Goal: Transaction & Acquisition: Purchase product/service

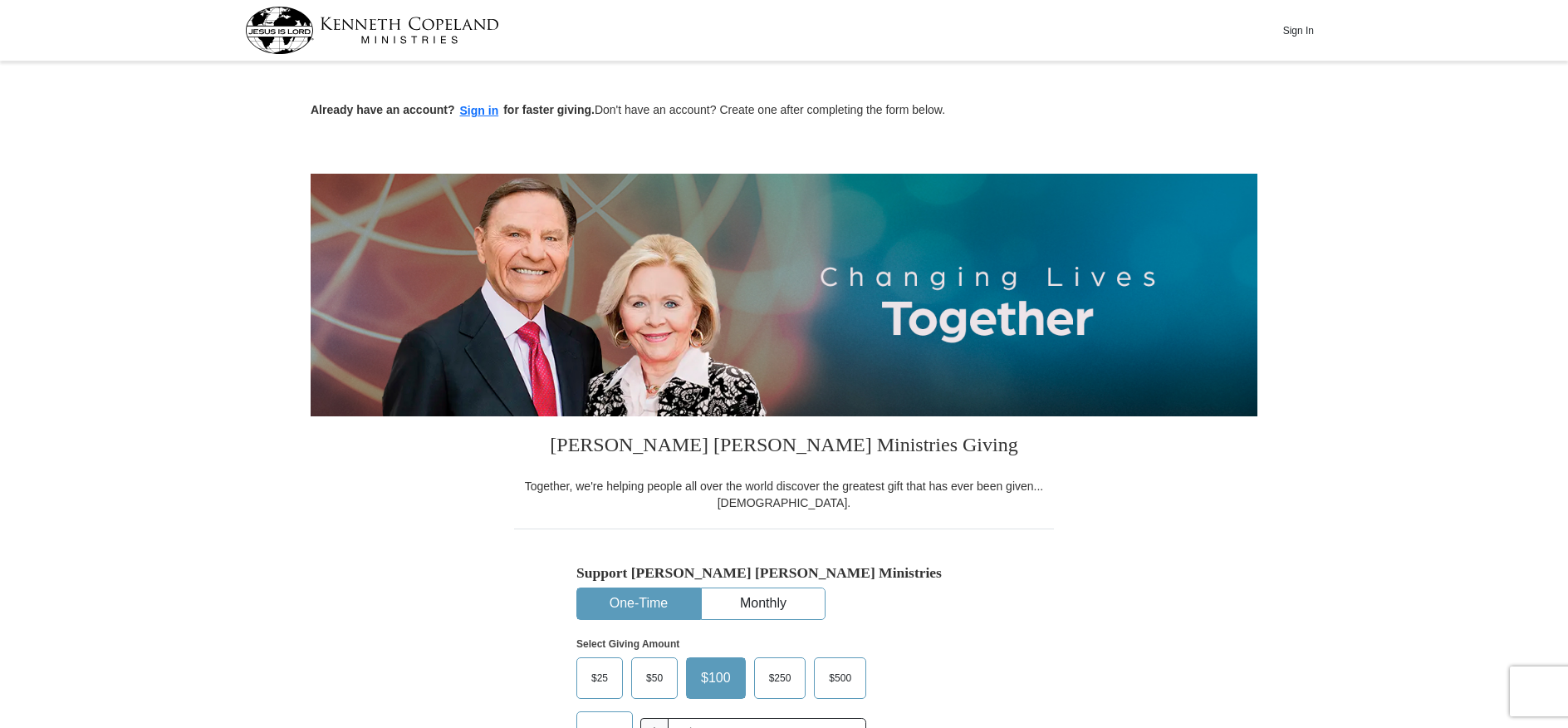
scroll to position [295, 0]
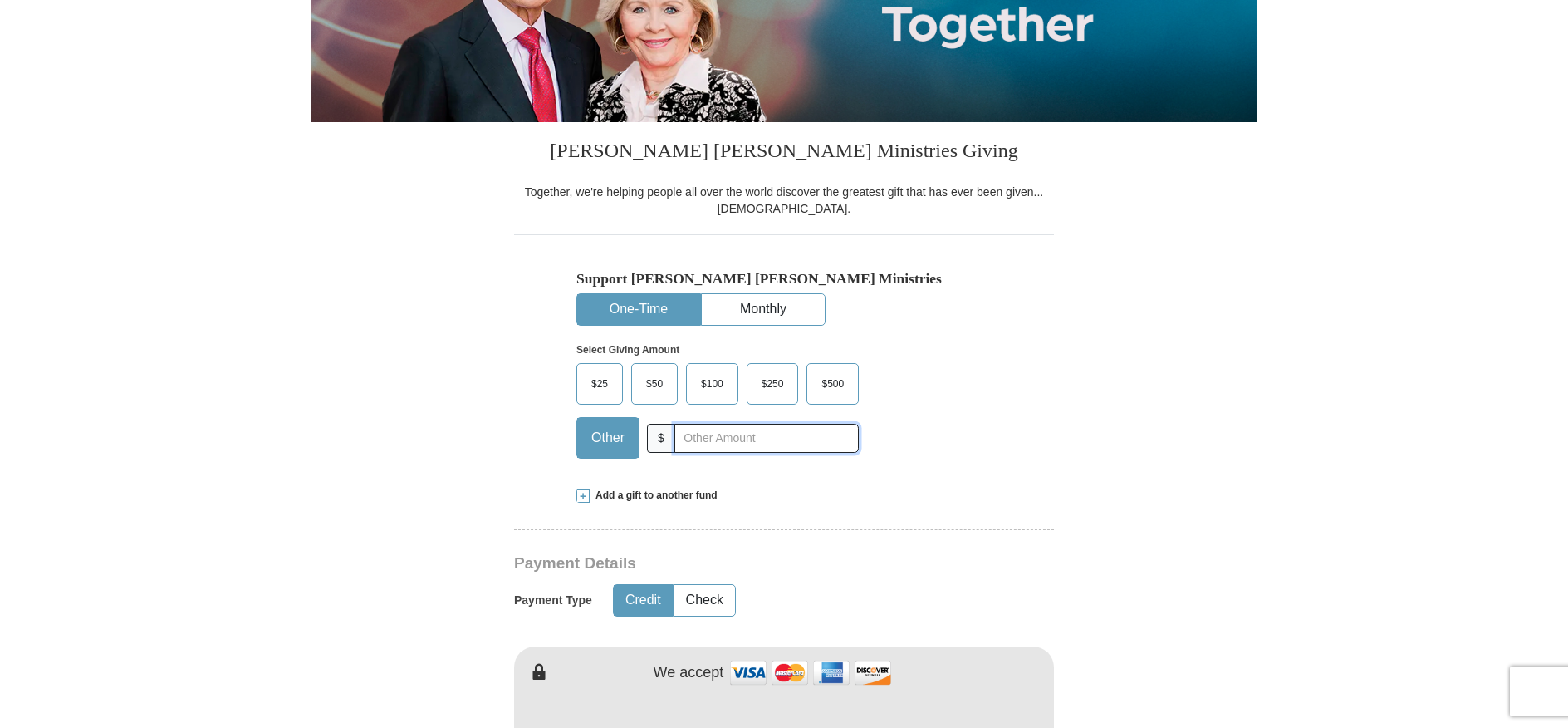
click at [678, 434] on input "text" at bounding box center [767, 438] width 184 height 29
click at [682, 440] on input "text" at bounding box center [767, 438] width 184 height 29
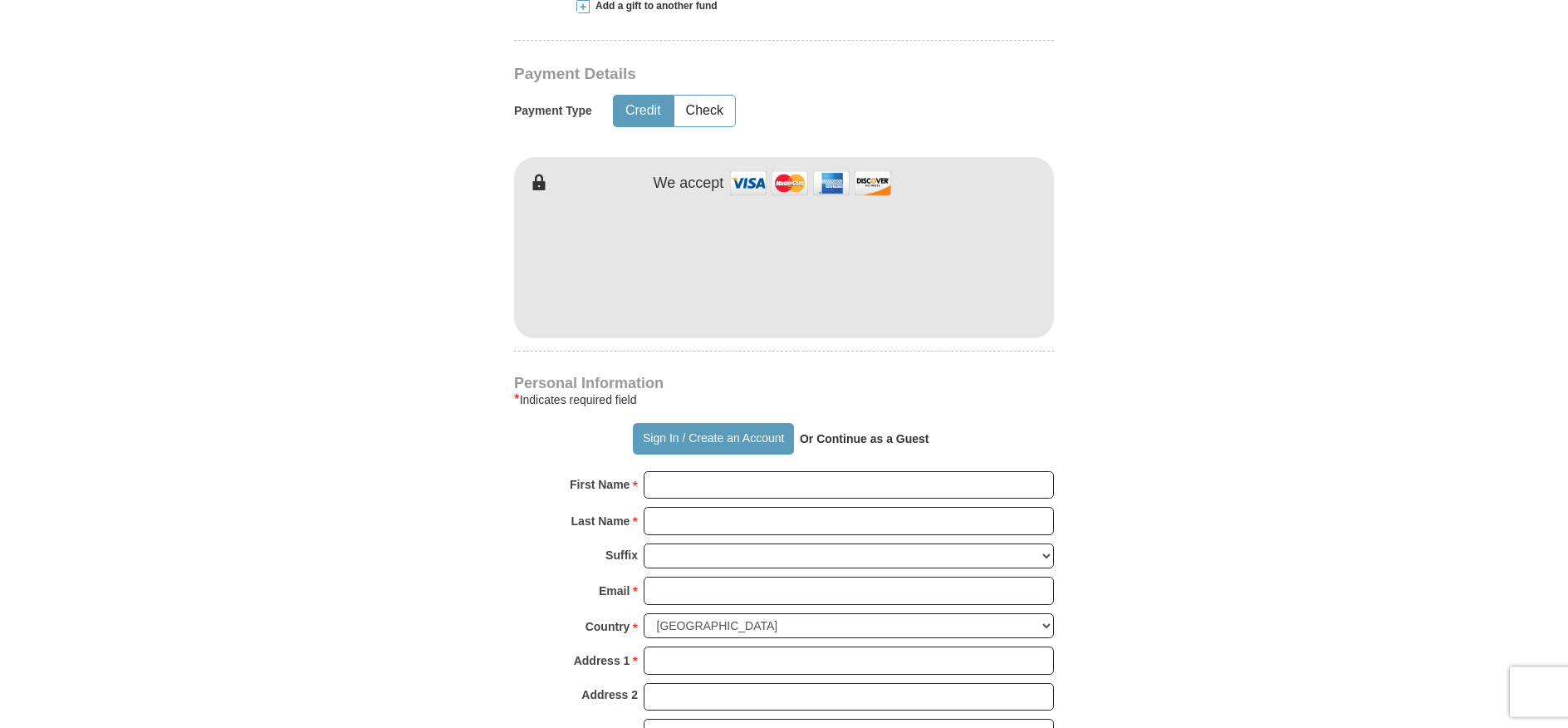
scroll to position [824, 0]
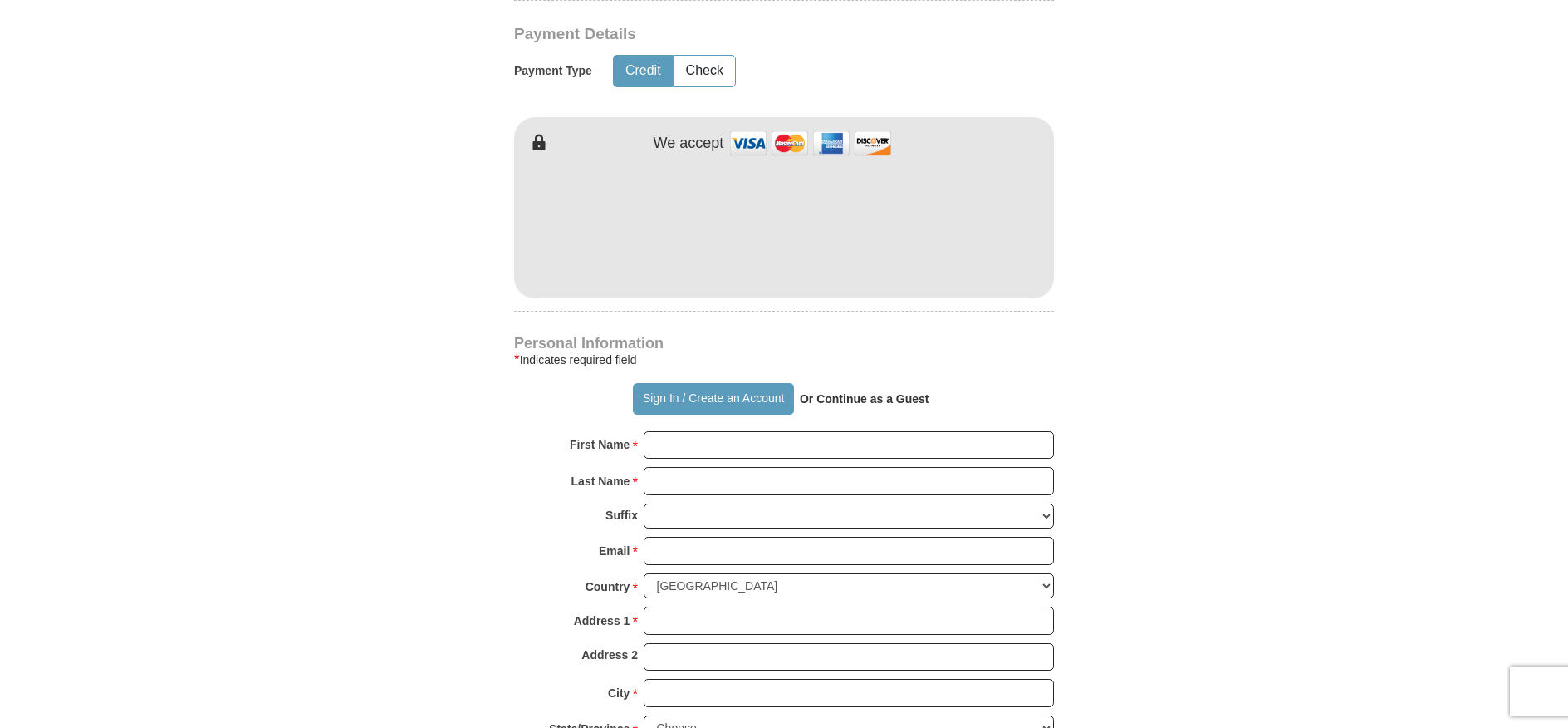
type input "75.00"
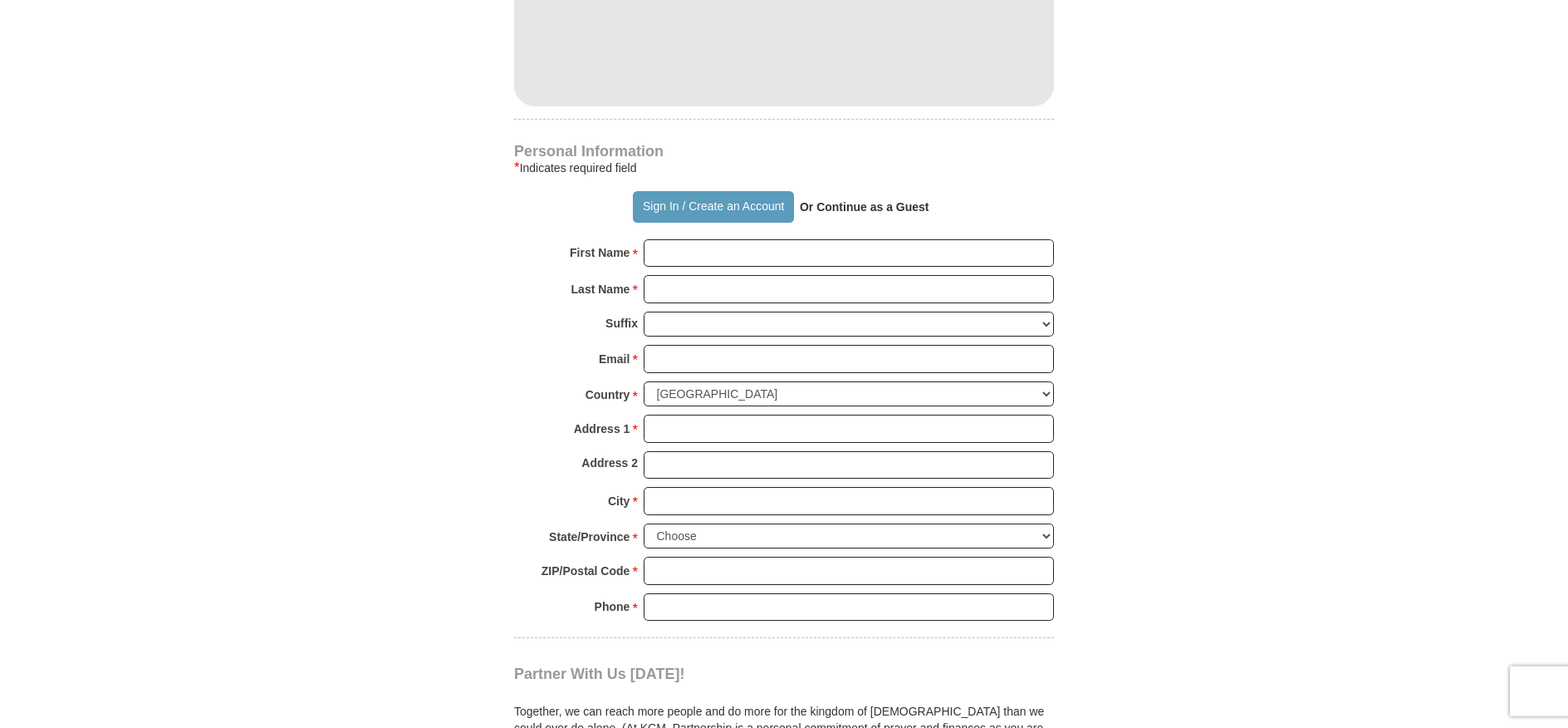
scroll to position [1059, 0]
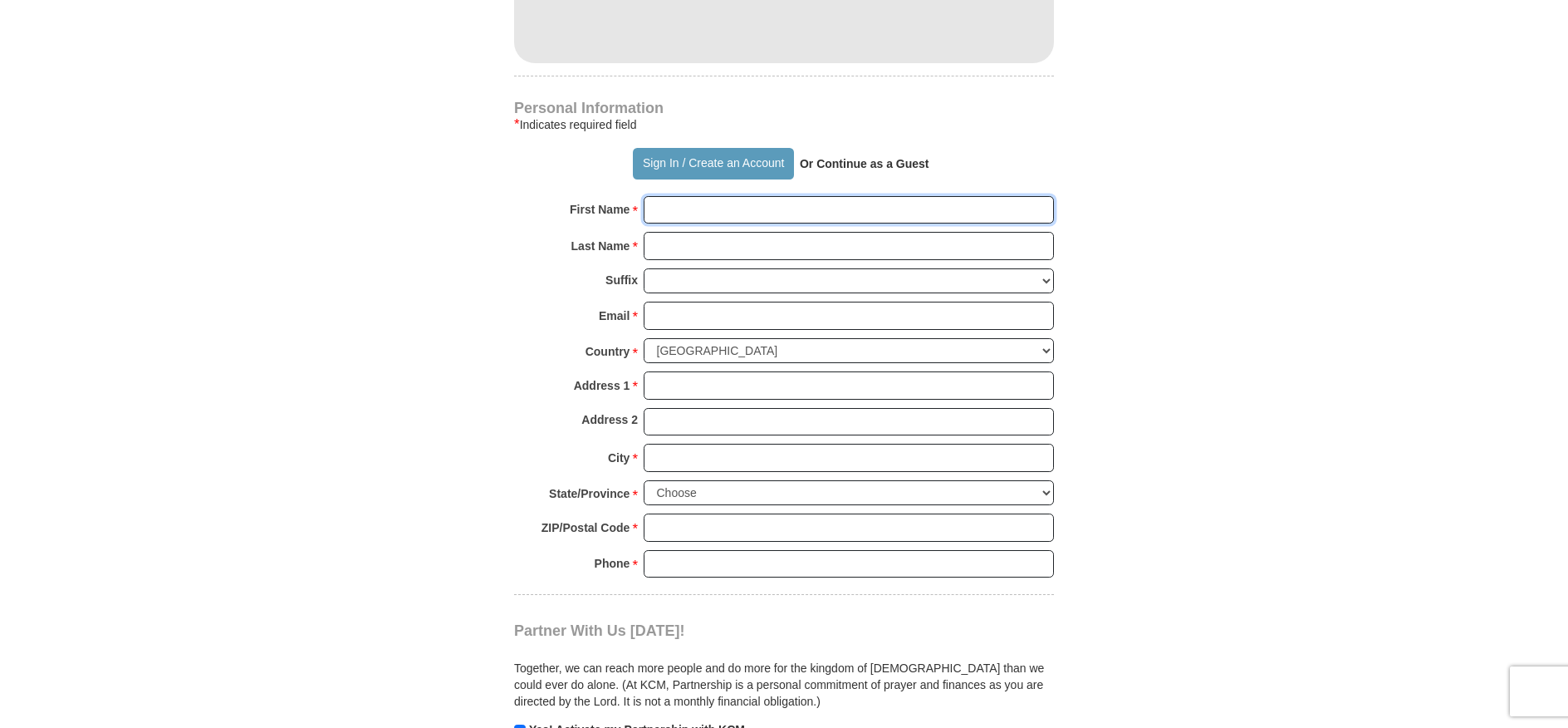
click at [654, 205] on input "First Name *" at bounding box center [848, 210] width 411 height 29
type input "K [PERSON_NAME]"
type input "[PERSON_NAME]"
type input "[EMAIL_ADDRESS][DOMAIN_NAME]"
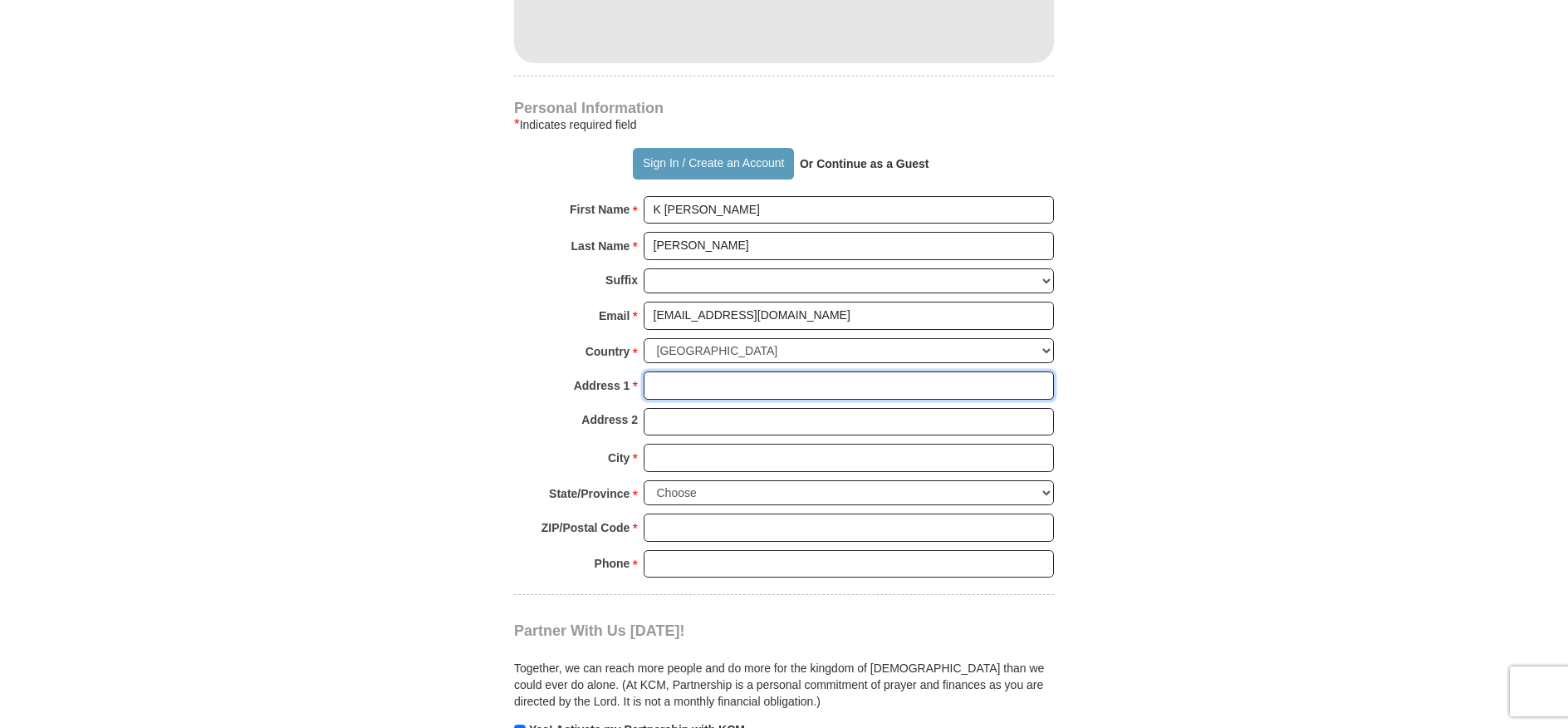
type input "[STREET_ADDRESS]"
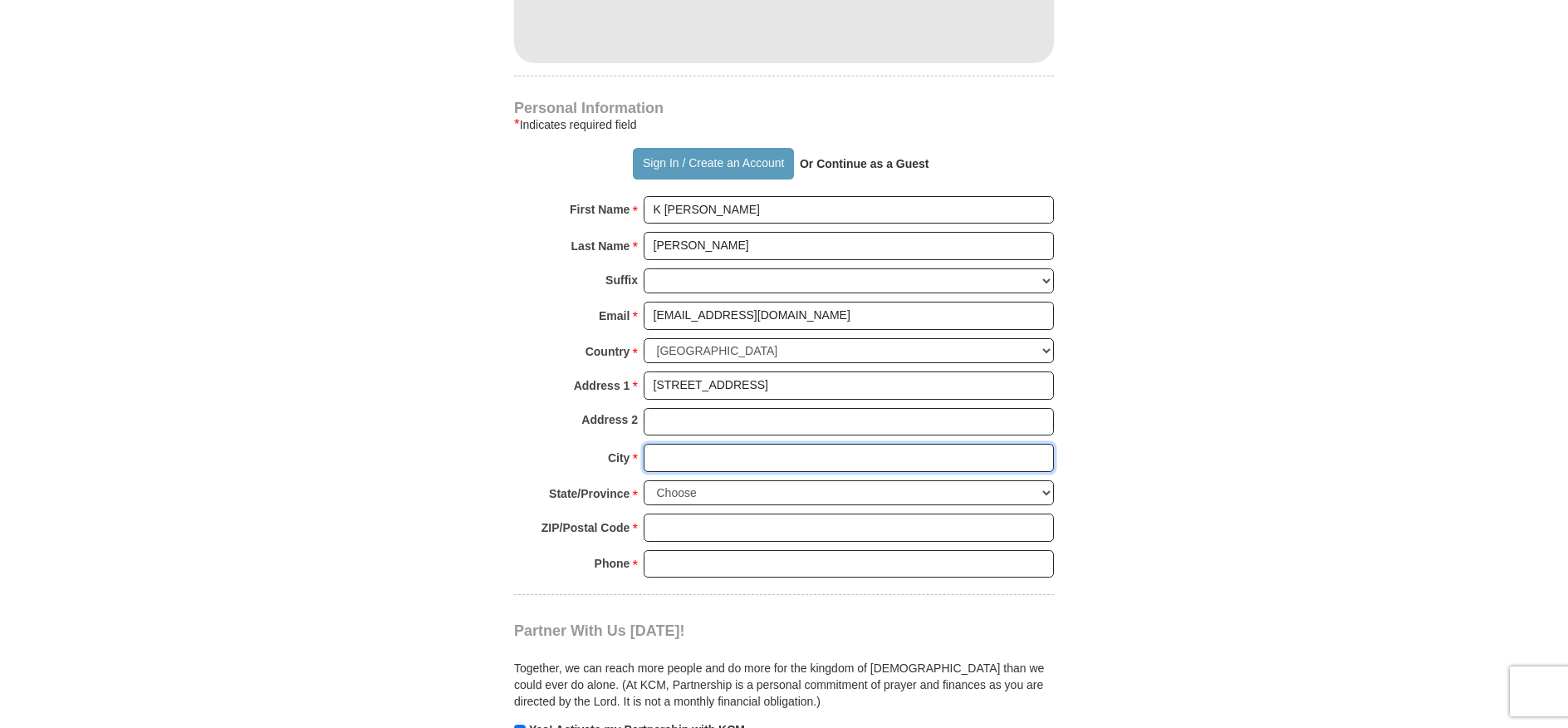
type input "[GEOGRAPHIC_DATA]"
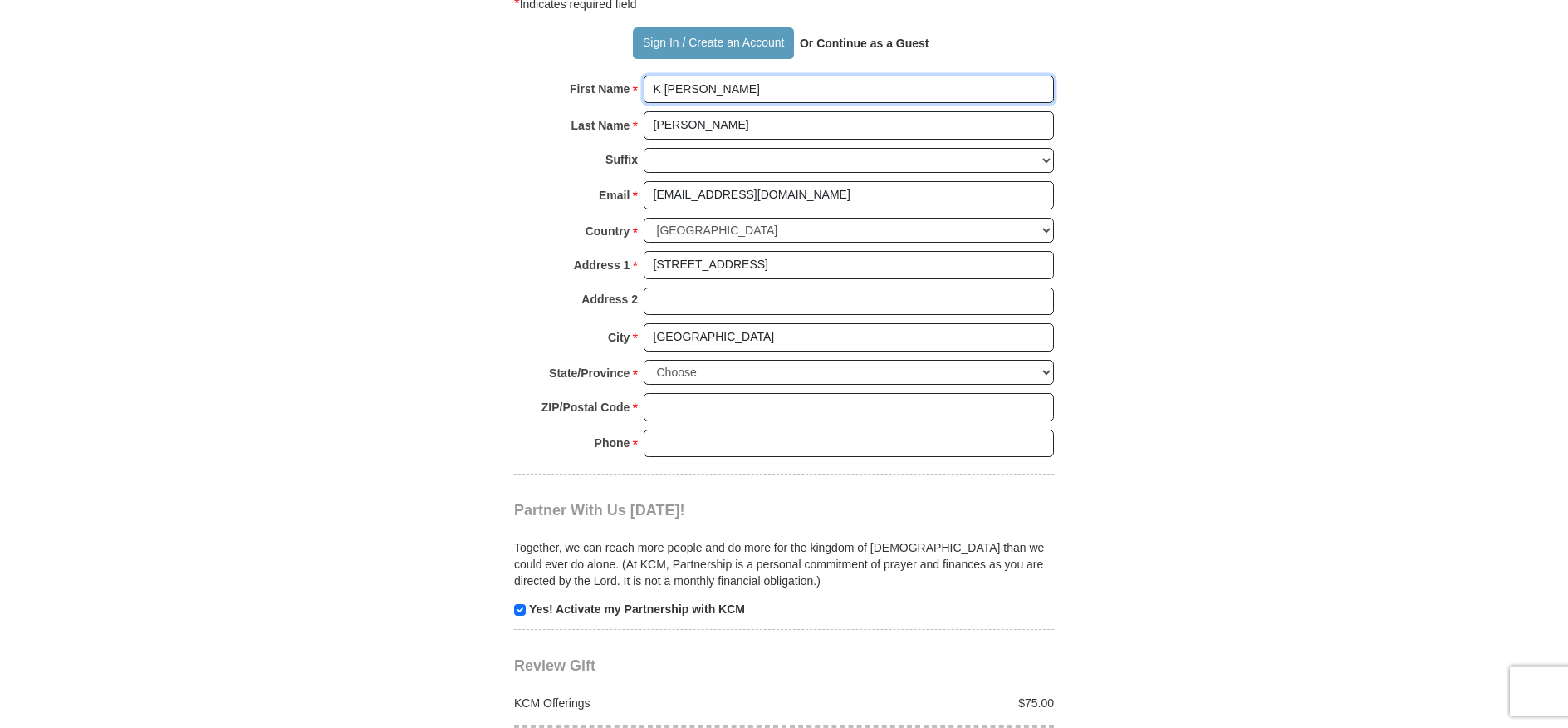
scroll to position [1234, 0]
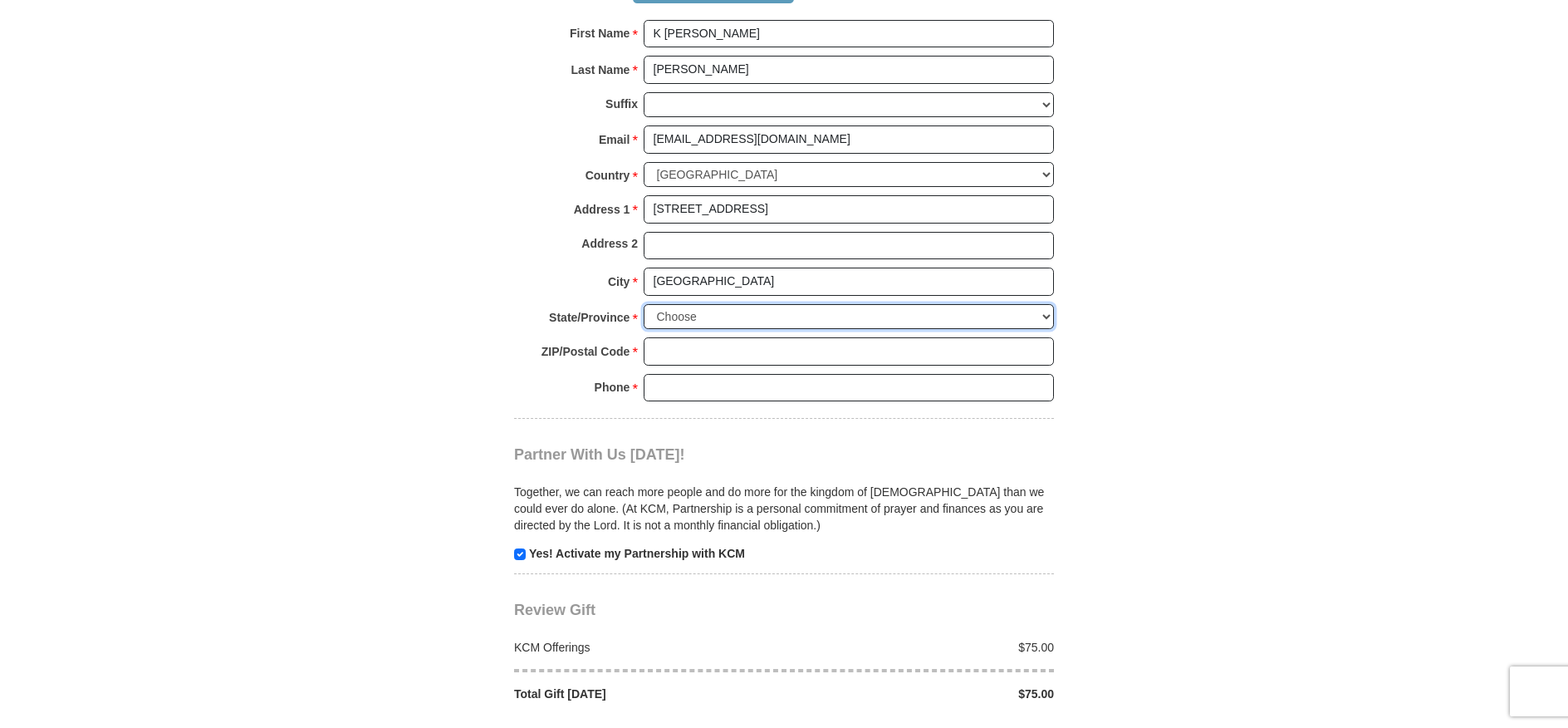
click at [643, 304] on select "Choose [US_STATE] [US_STATE] [US_STATE] [US_STATE] [US_STATE] Armed Forces Amer…" at bounding box center [848, 317] width 411 height 26
select select "CA"
click option "[US_STATE]" at bounding box center [0, 0] width 0 height 0
click at [858, 353] on input "ZIP/Postal Code *" at bounding box center [848, 351] width 411 height 29
type input "93308-4679"
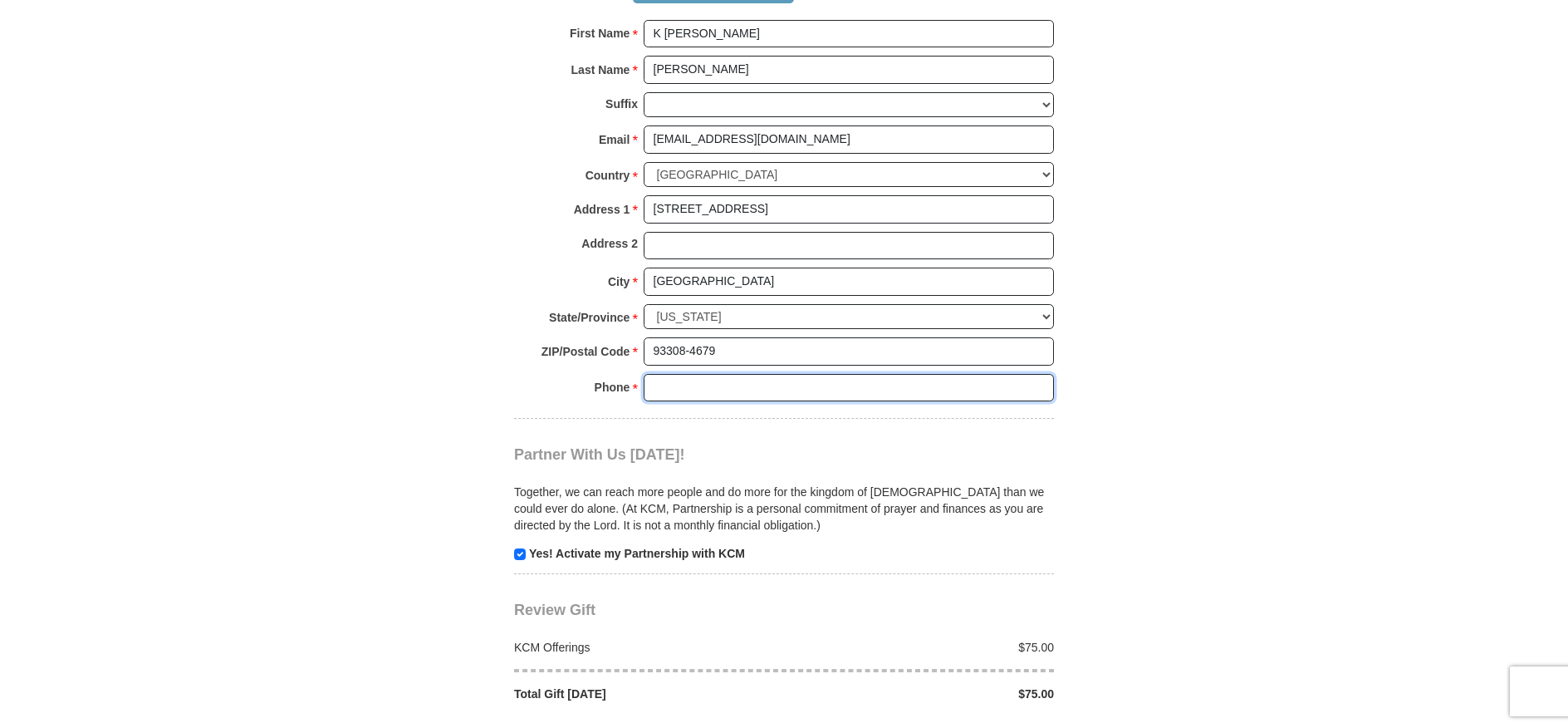
type input "8052844195"
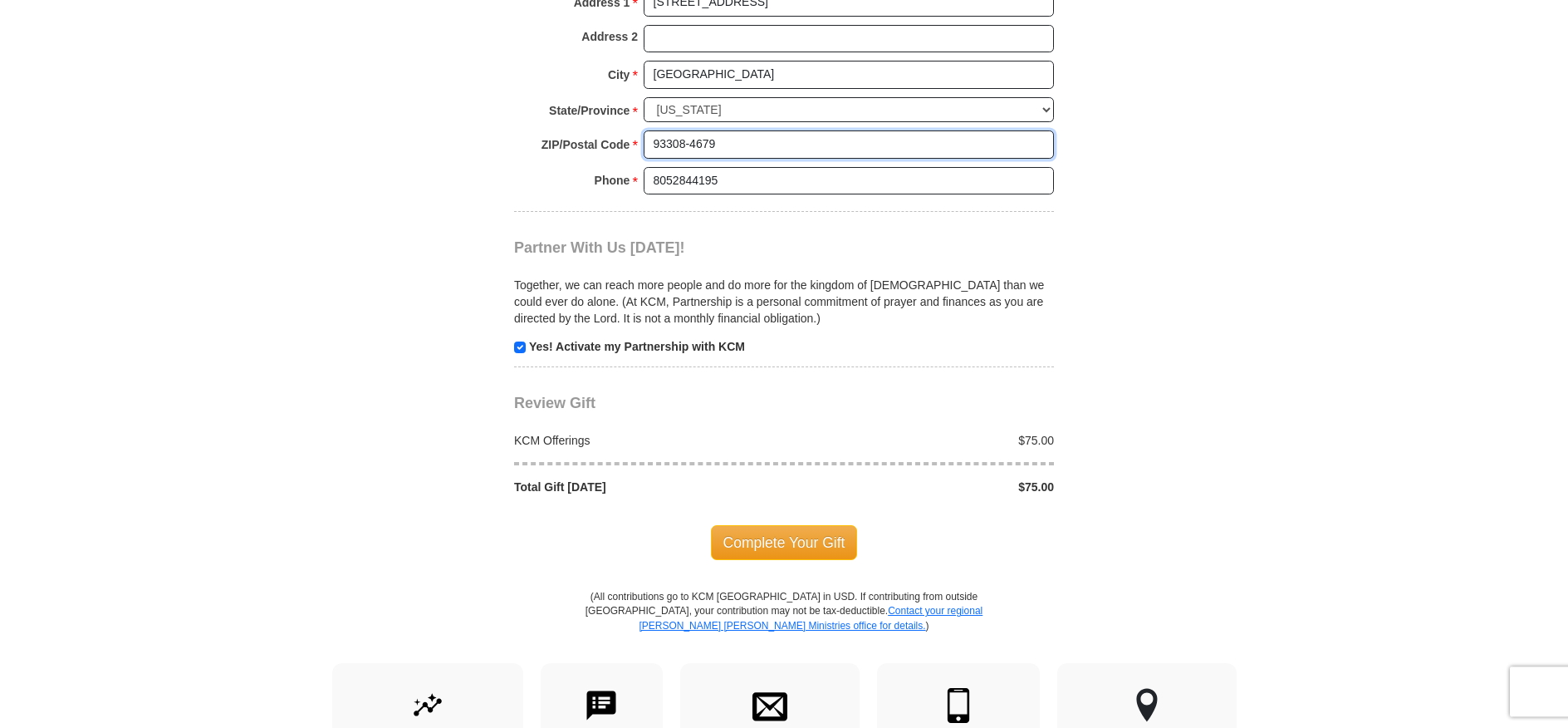
scroll to position [1529, 0]
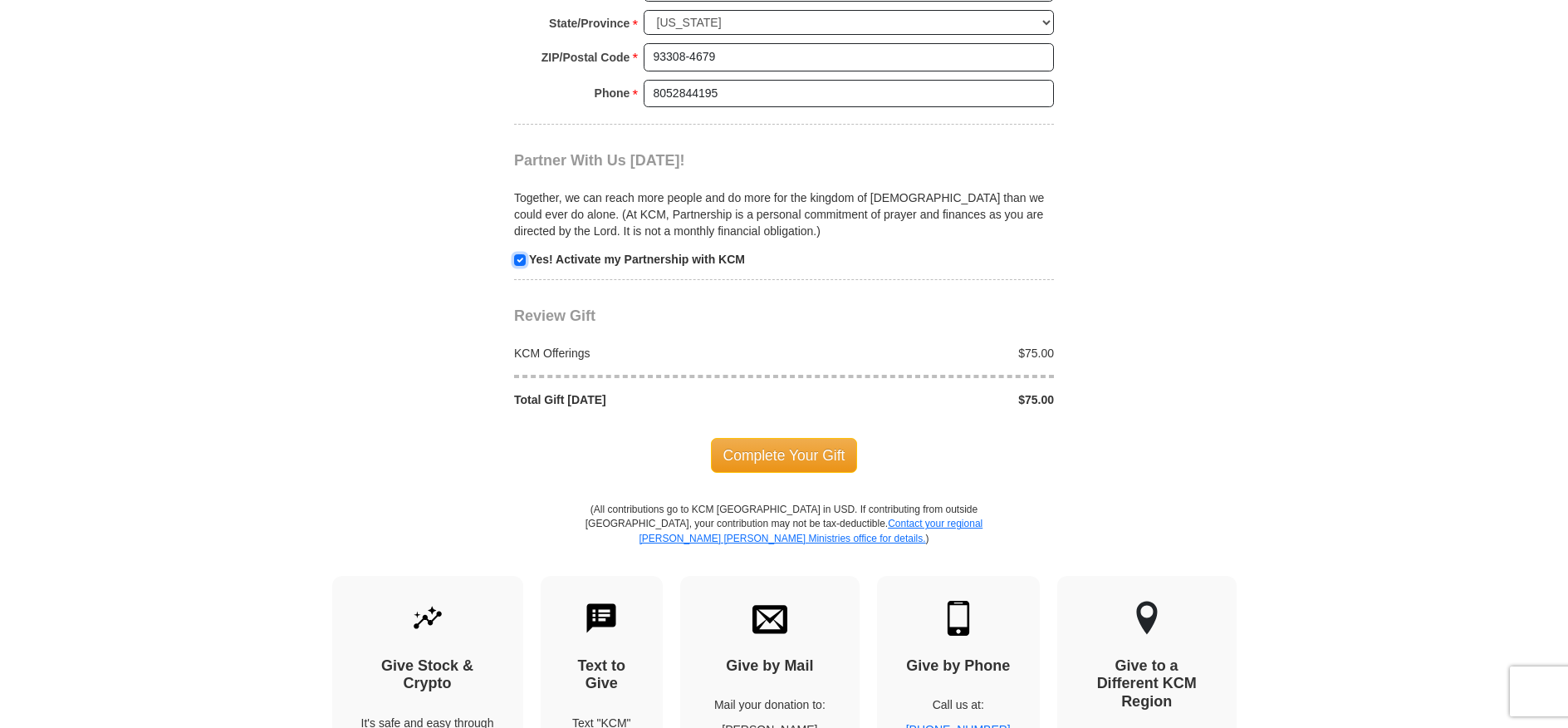
click at [522, 256] on input "checkbox" at bounding box center [519, 260] width 11 height 11
checkbox input "false"
click at [785, 448] on span "Complete Your Gift" at bounding box center [784, 455] width 147 height 35
